Goal: Information Seeking & Learning: Check status

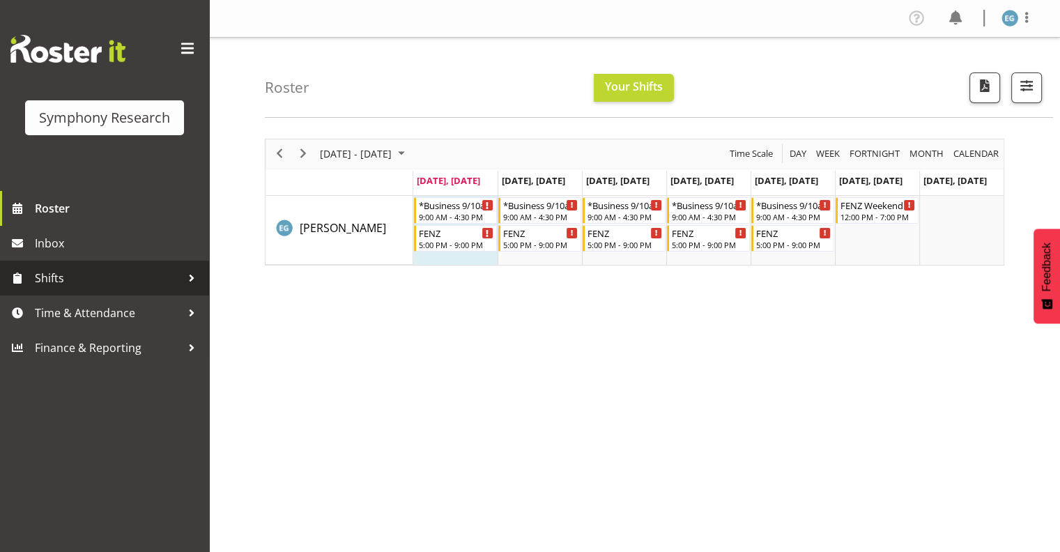
click at [63, 274] on span "Shifts" at bounding box center [108, 278] width 146 height 21
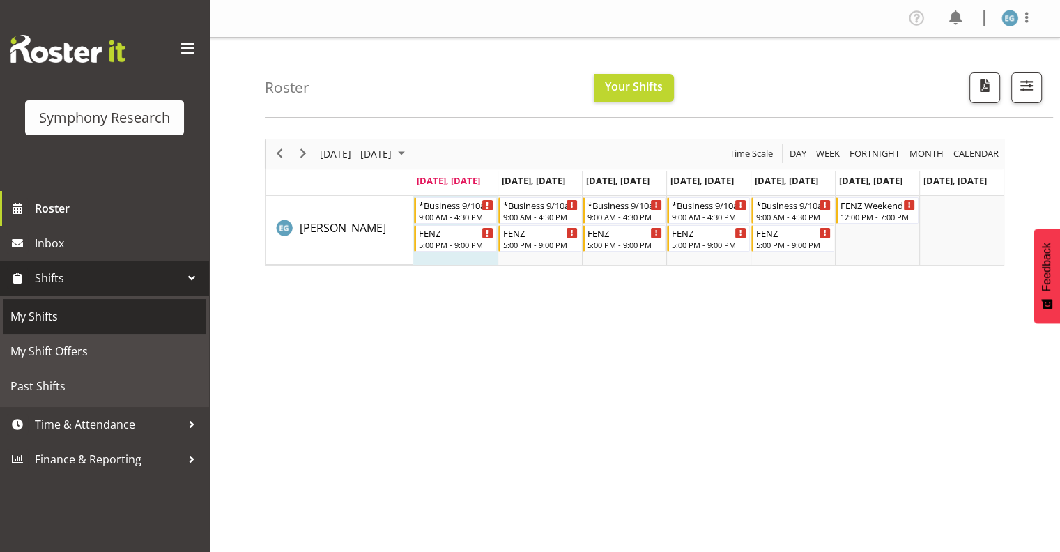
click at [47, 311] on span "My Shifts" at bounding box center [104, 316] width 188 height 21
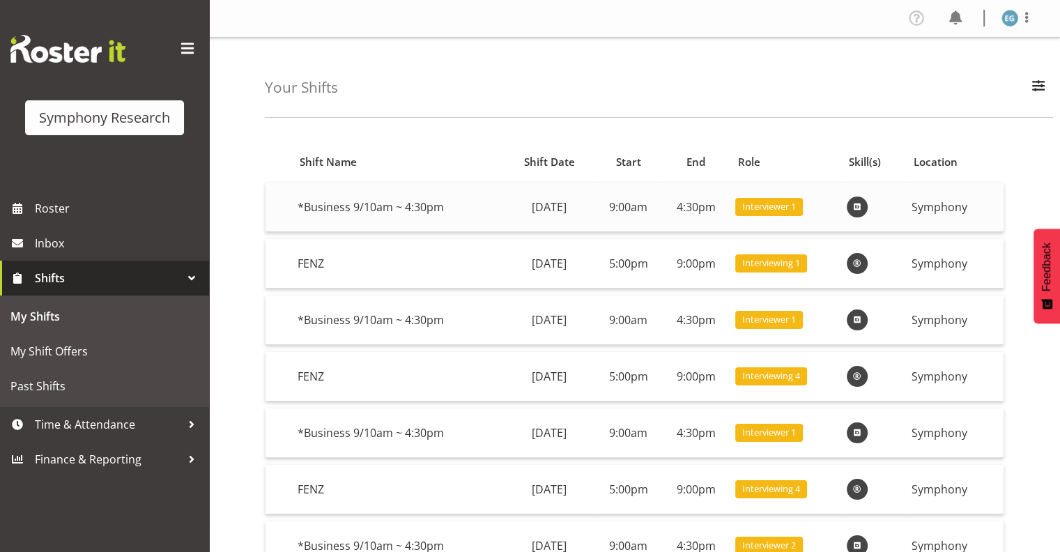
click at [865, 203] on span at bounding box center [857, 207] width 17 height 17
click at [865, 260] on span at bounding box center [857, 263] width 17 height 17
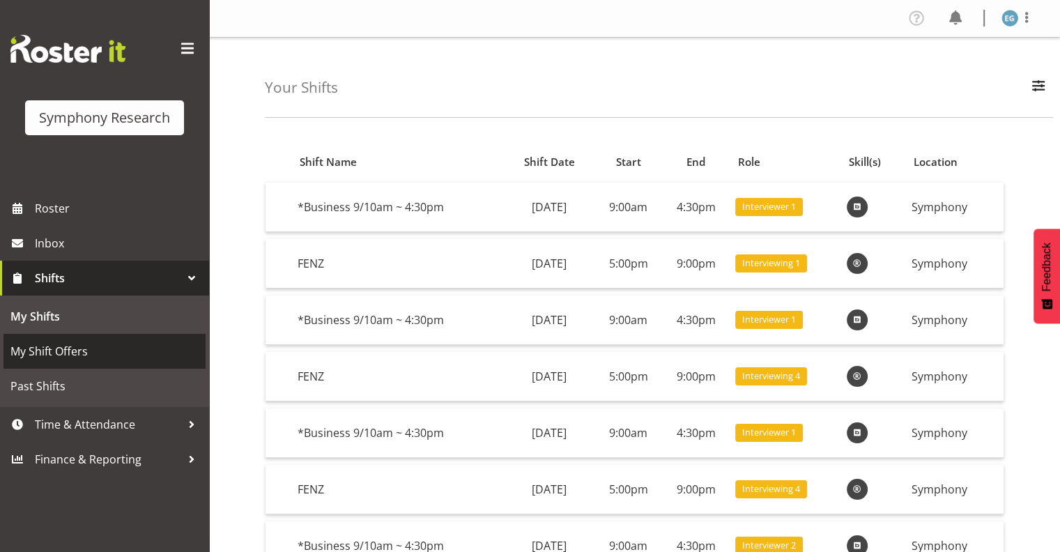
click at [94, 351] on span "My Shift Offers" at bounding box center [104, 351] width 188 height 21
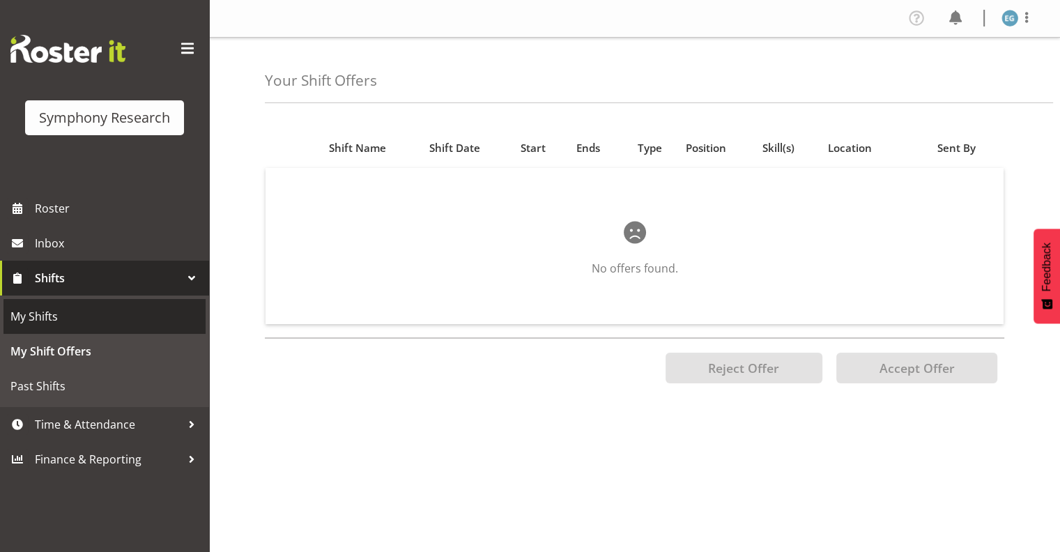
click at [56, 315] on span "My Shifts" at bounding box center [104, 316] width 188 height 21
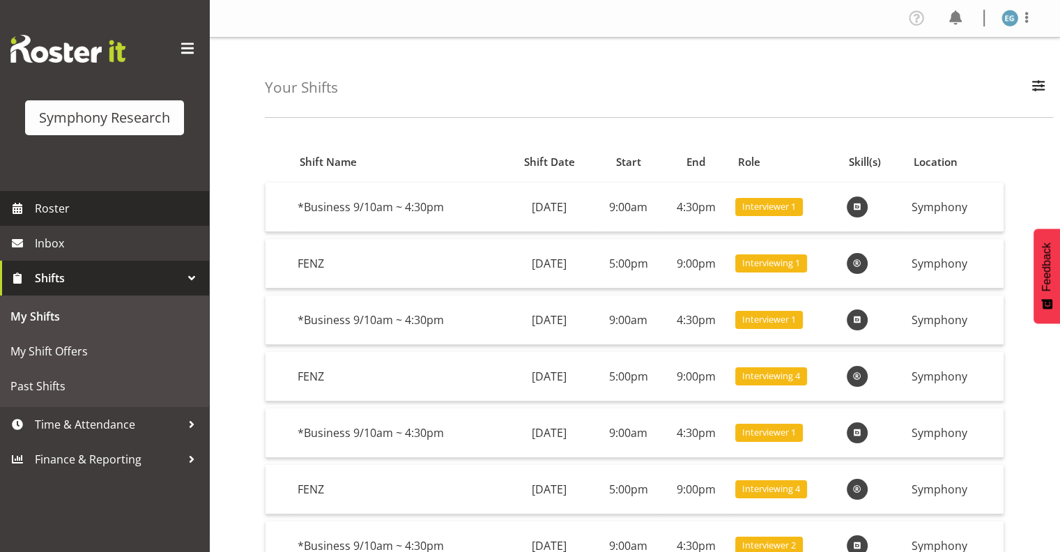
click at [61, 208] on span "Roster" at bounding box center [118, 208] width 167 height 21
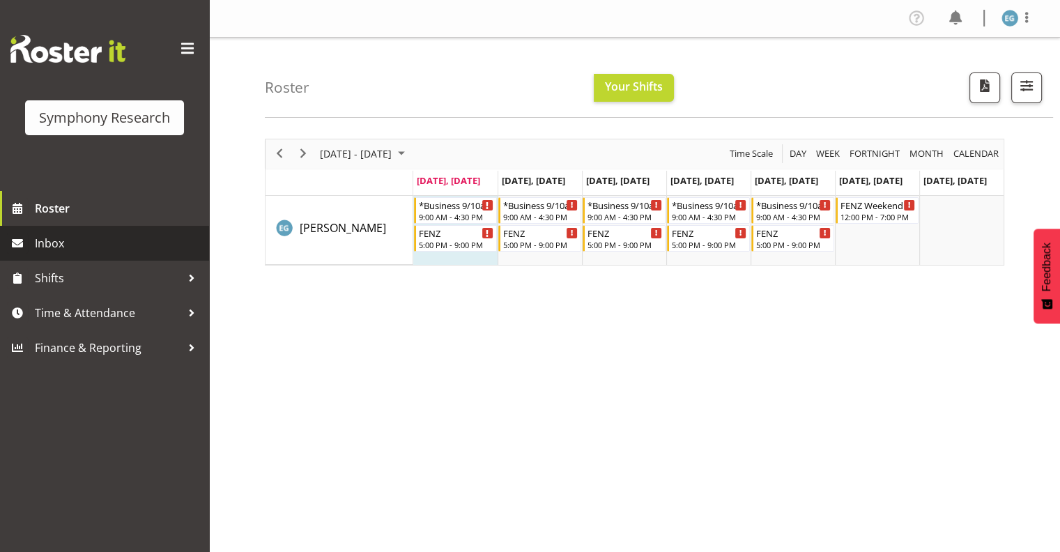
click at [54, 240] on span "Inbox" at bounding box center [118, 243] width 167 height 21
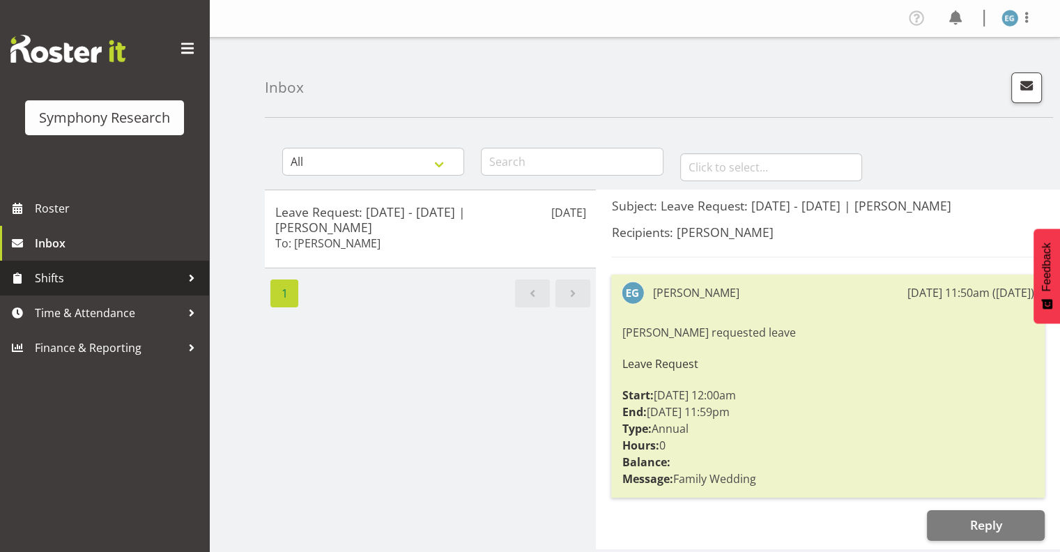
click at [56, 276] on span "Shifts" at bounding box center [108, 278] width 146 height 21
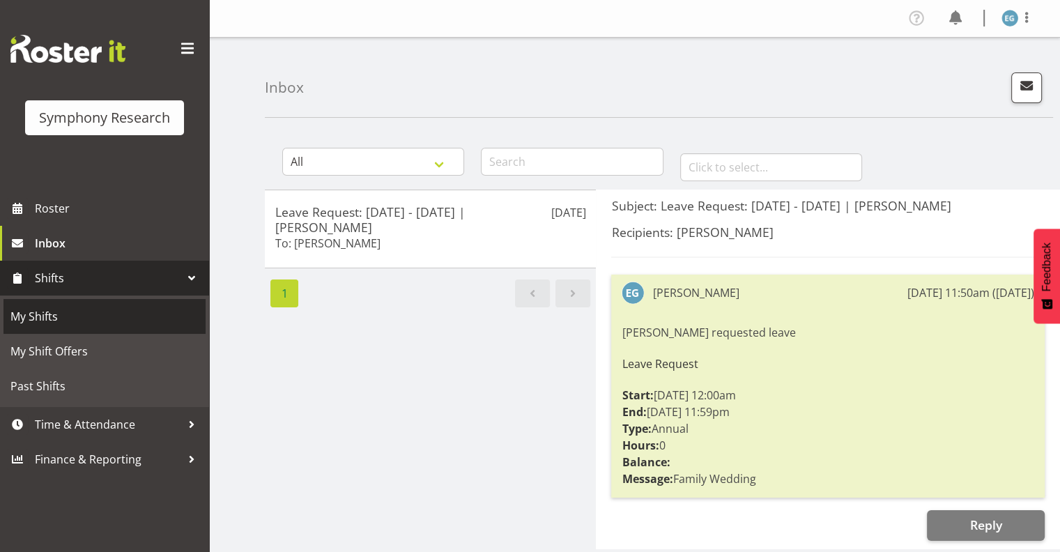
click at [46, 312] on span "My Shifts" at bounding box center [104, 316] width 188 height 21
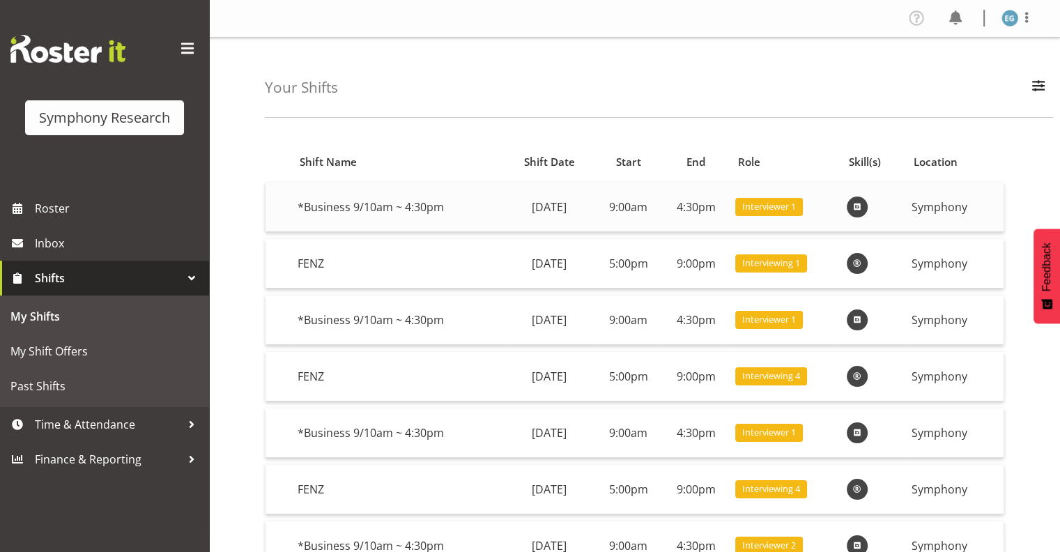
click at [952, 206] on td "Symphony" at bounding box center [955, 207] width 98 height 49
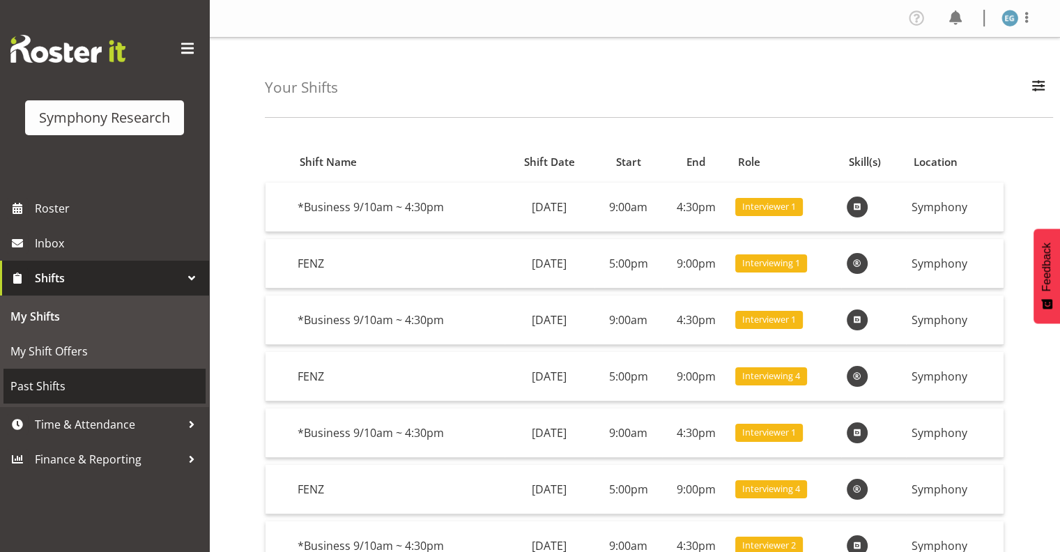
click at [63, 385] on span "Past Shifts" at bounding box center [104, 386] width 188 height 21
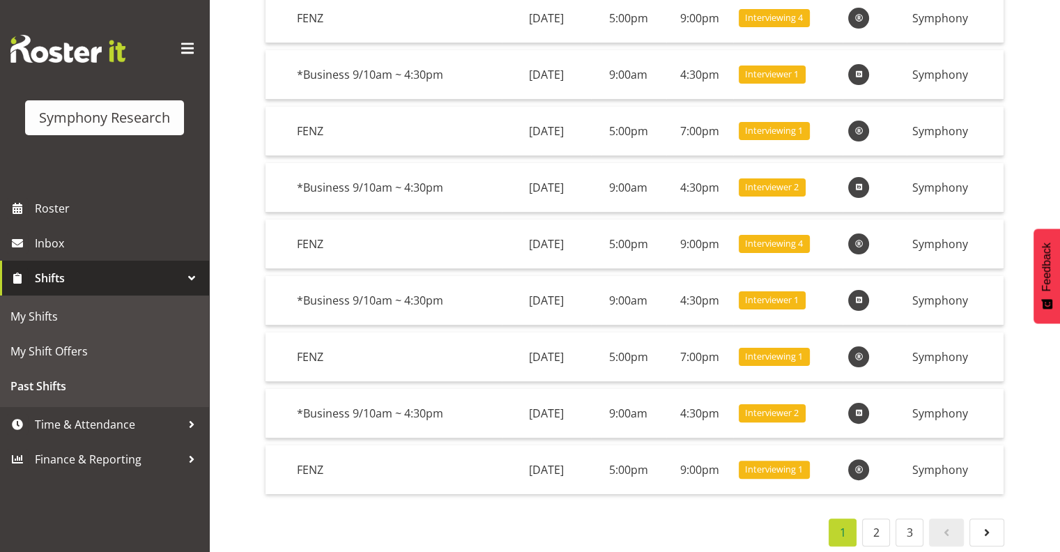
scroll to position [256, 0]
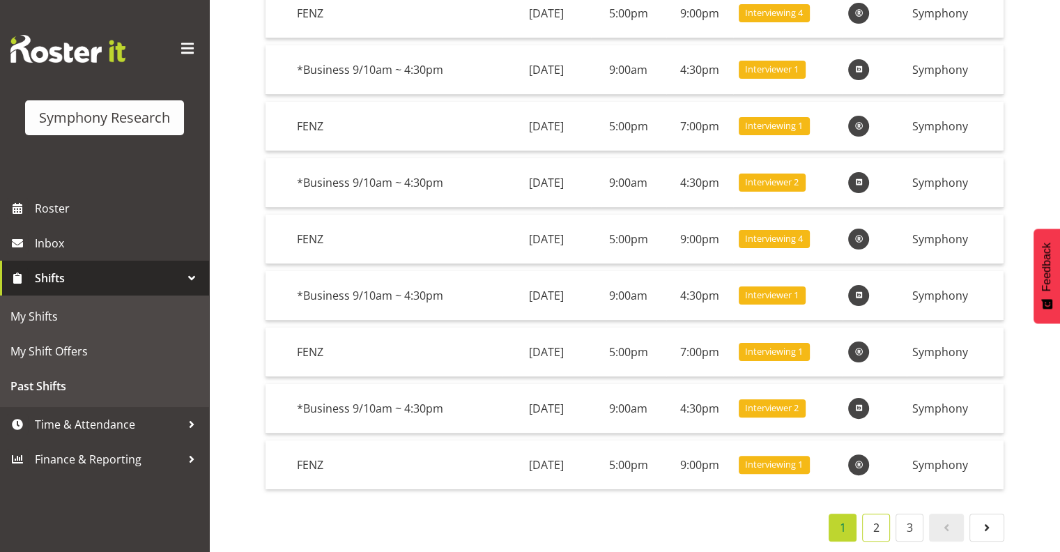
click at [874, 516] on link "2" at bounding box center [876, 527] width 28 height 28
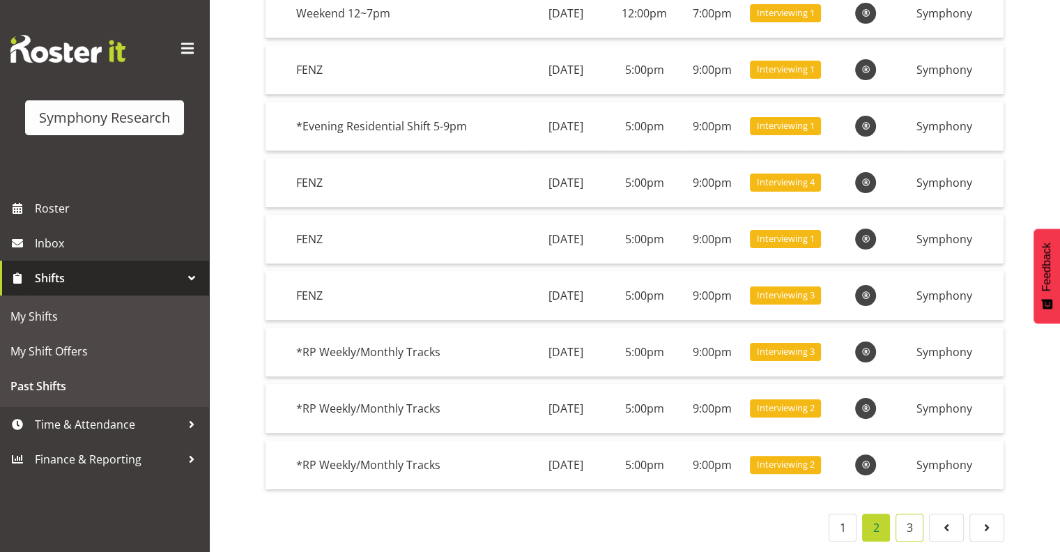
click at [914, 517] on link "3" at bounding box center [909, 527] width 28 height 28
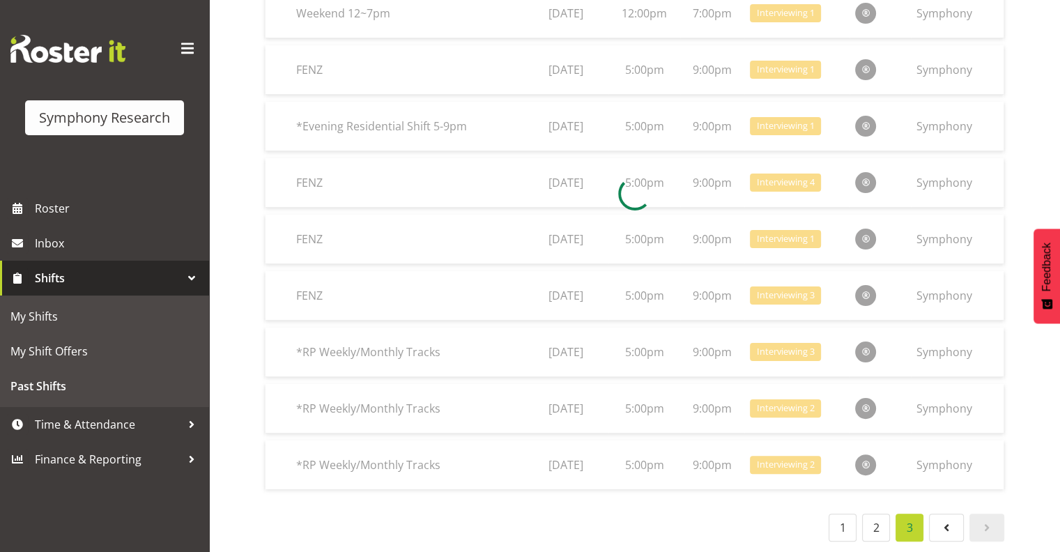
scroll to position [199, 0]
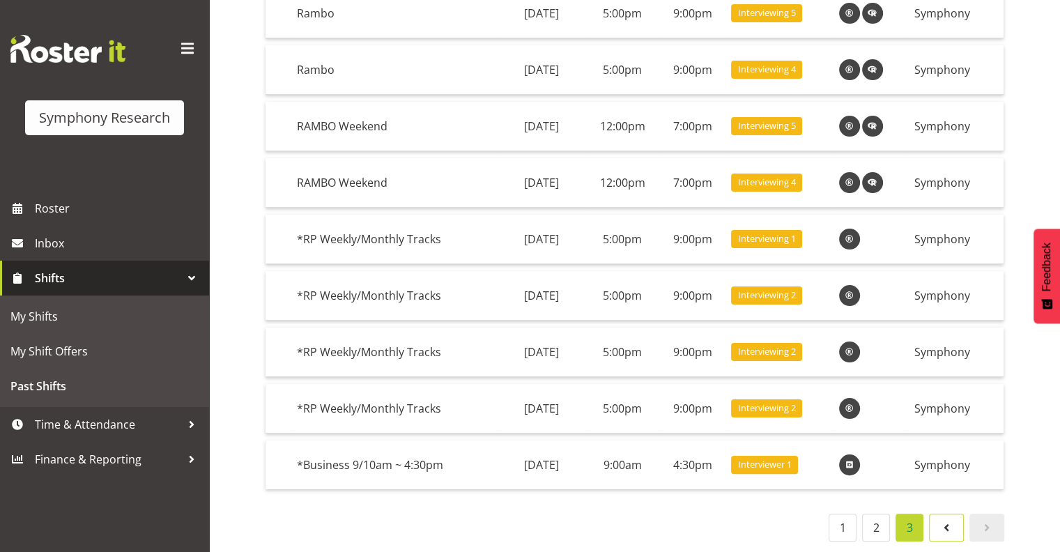
click at [946, 519] on span at bounding box center [946, 527] width 17 height 17
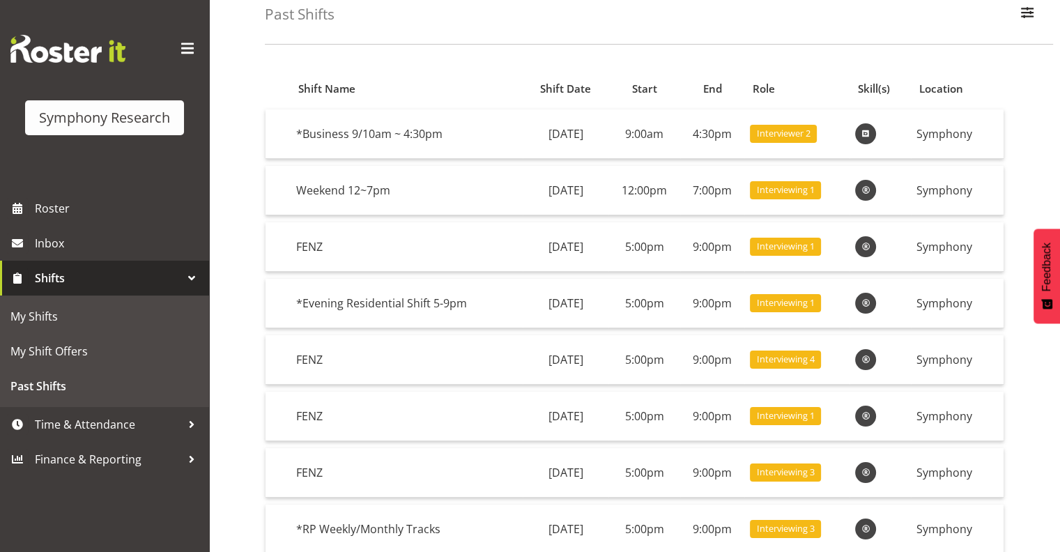
scroll to position [0, 0]
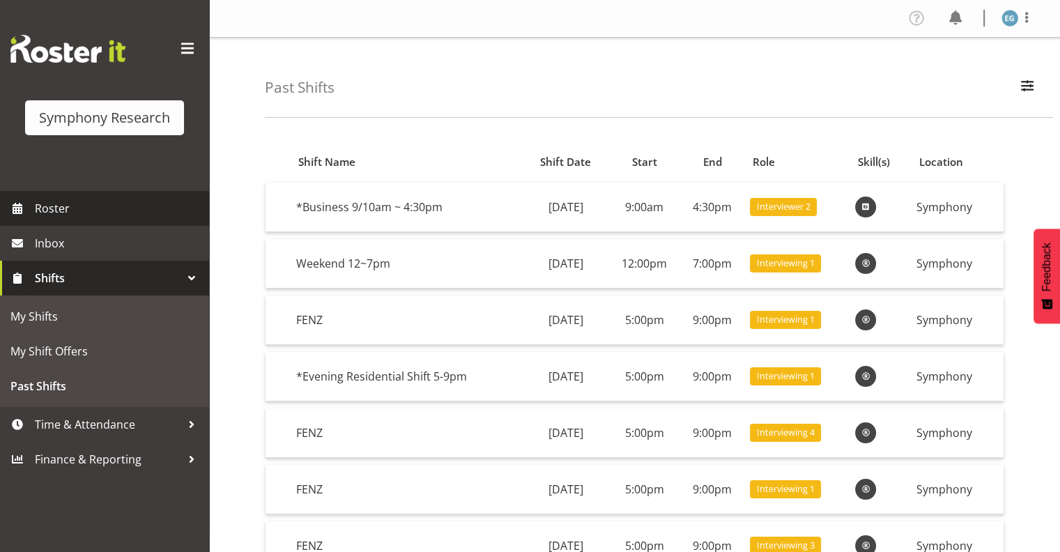
click at [59, 204] on span "Roster" at bounding box center [118, 208] width 167 height 21
